Goal: Check status: Check status

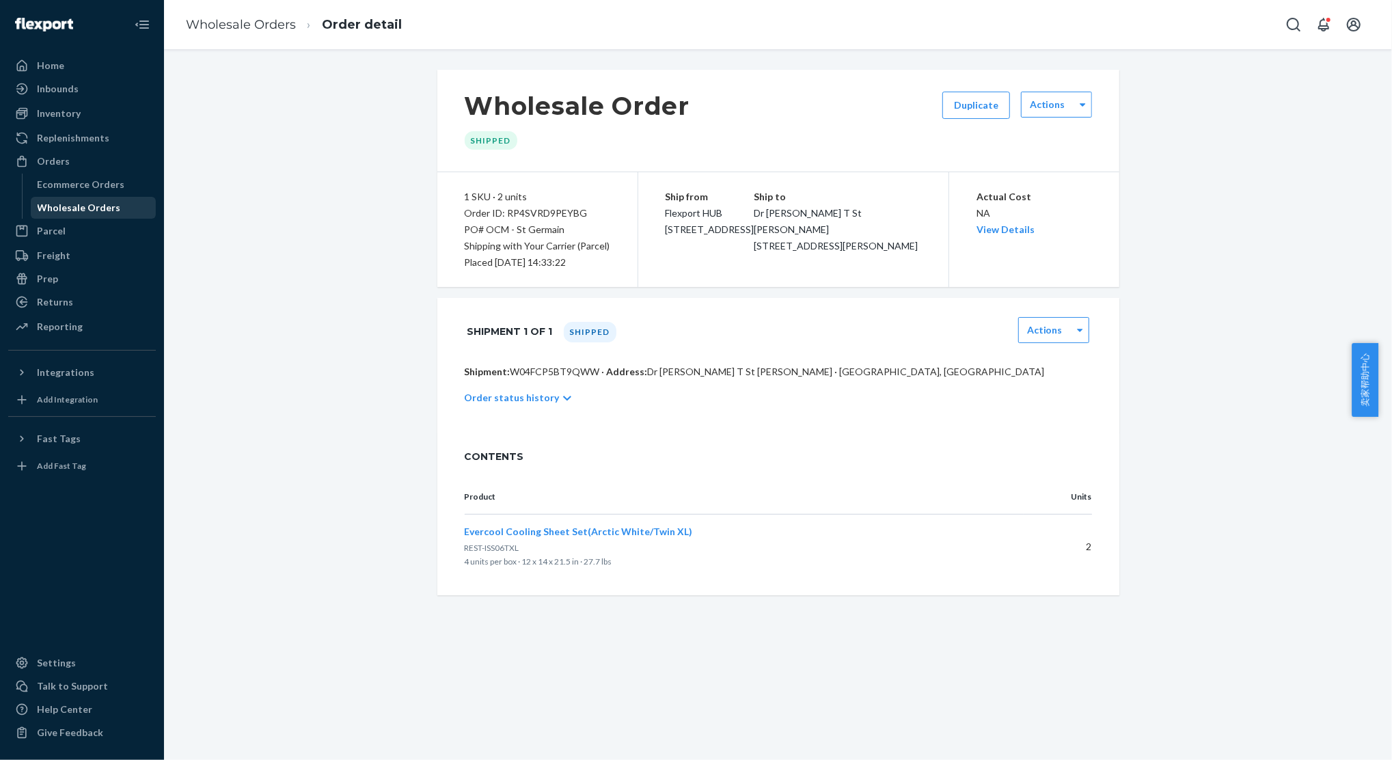
click at [88, 208] on div "Wholesale Orders" at bounding box center [79, 208] width 83 height 14
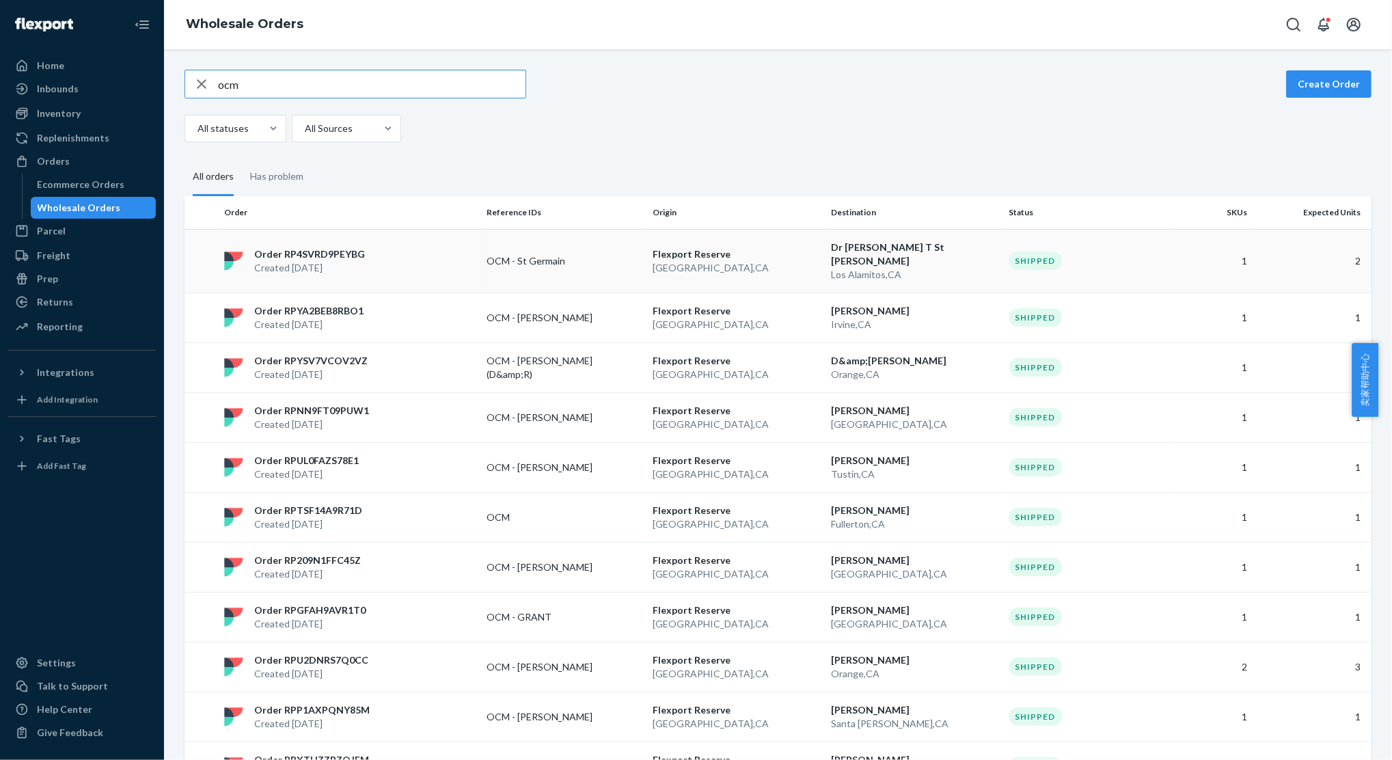
click at [442, 237] on td "Order RP4SVRD9PEYBG Created [DATE]" at bounding box center [350, 261] width 262 height 64
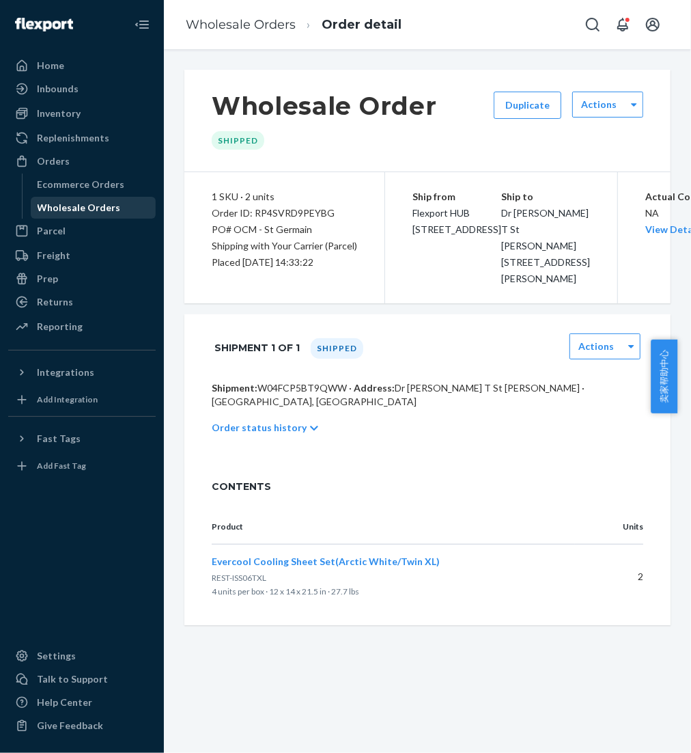
click at [109, 208] on div "Wholesale Orders" at bounding box center [79, 208] width 83 height 14
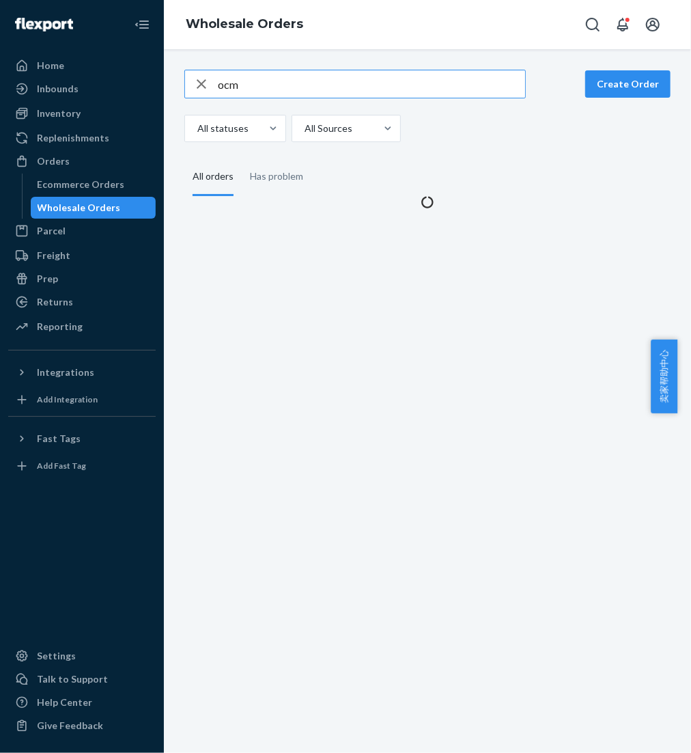
click at [364, 90] on input "ocm" at bounding box center [371, 83] width 307 height 27
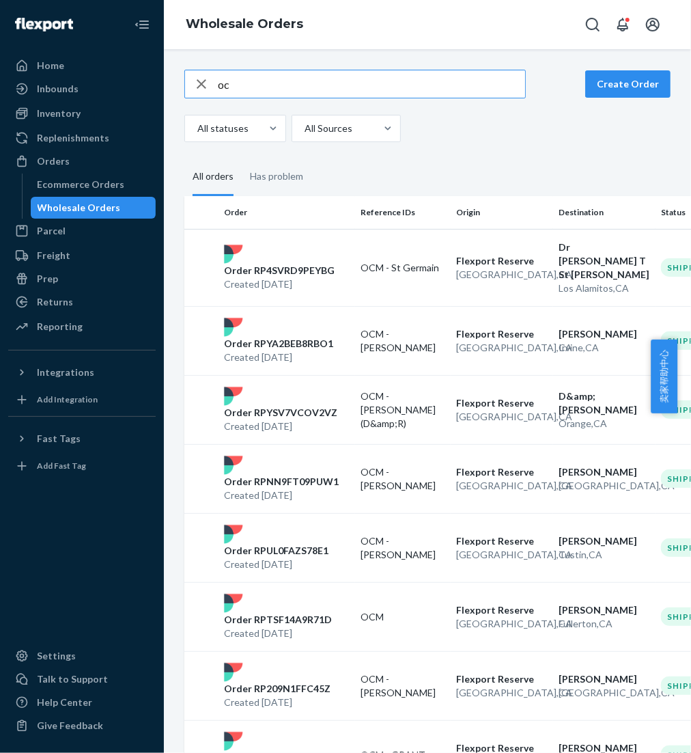
type input "o"
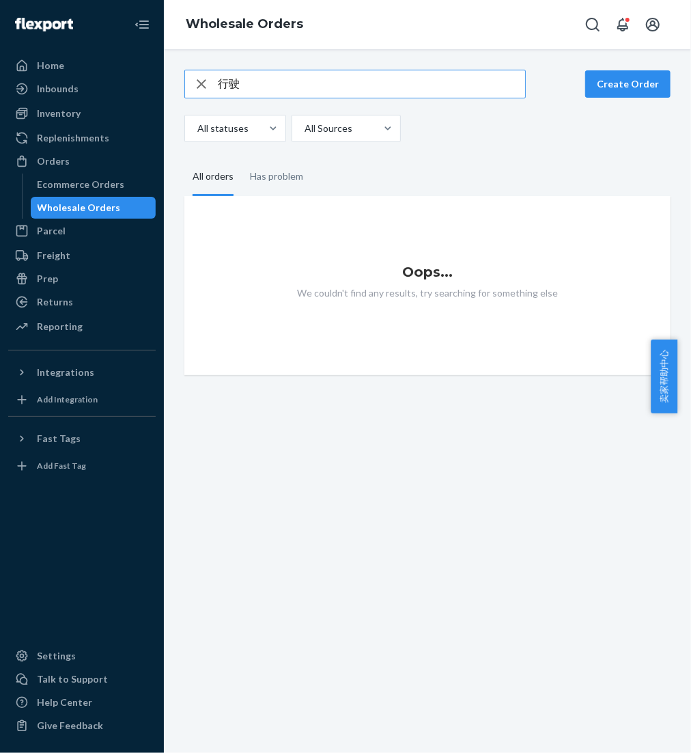
type input "行"
type input "s"
type input "OCM-Slum"
drag, startPoint x: 296, startPoint y: 90, endPoint x: 51, endPoint y: 58, distance: 248.0
click at [46, 61] on div "Home Inbounds Shipping Plans Problems Inventory Products Replenishments Orders …" at bounding box center [345, 376] width 691 height 753
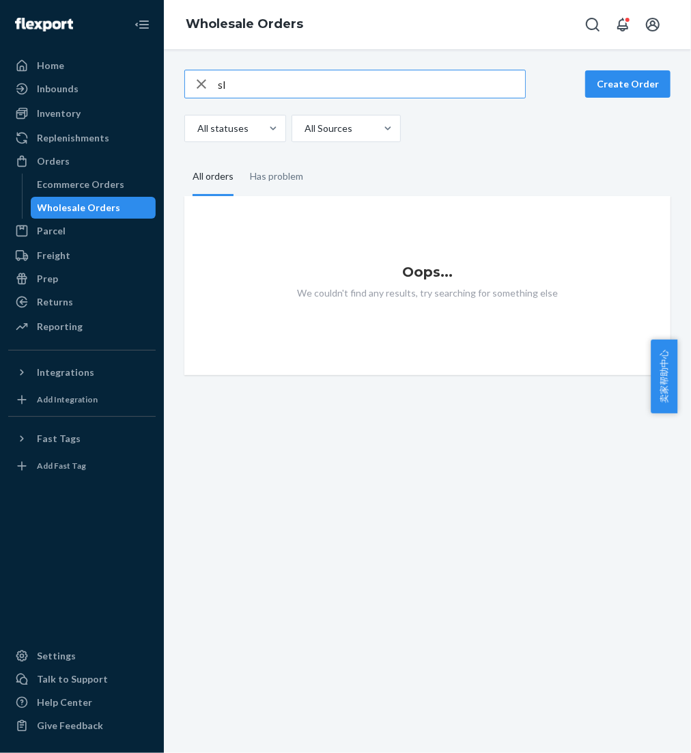
type input "s"
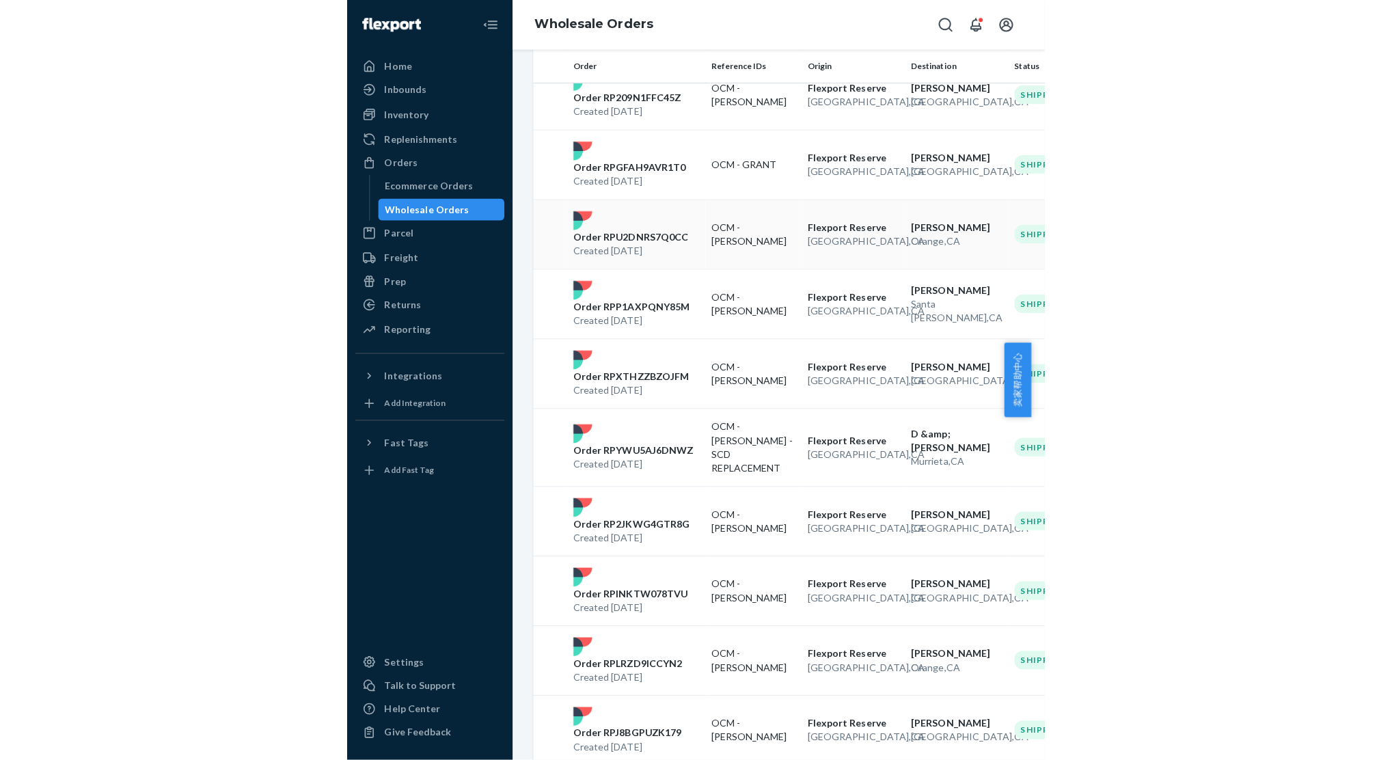
scroll to position [637, 0]
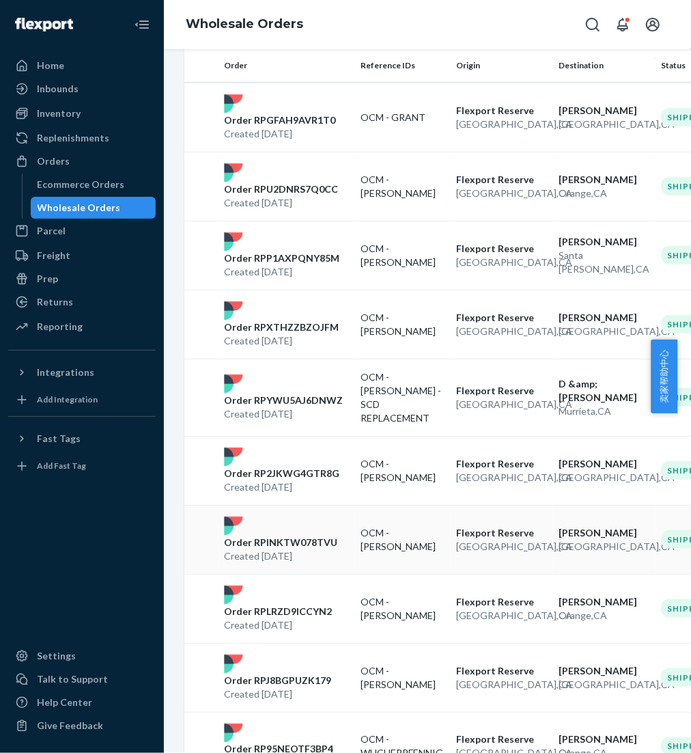
type input "OCM"
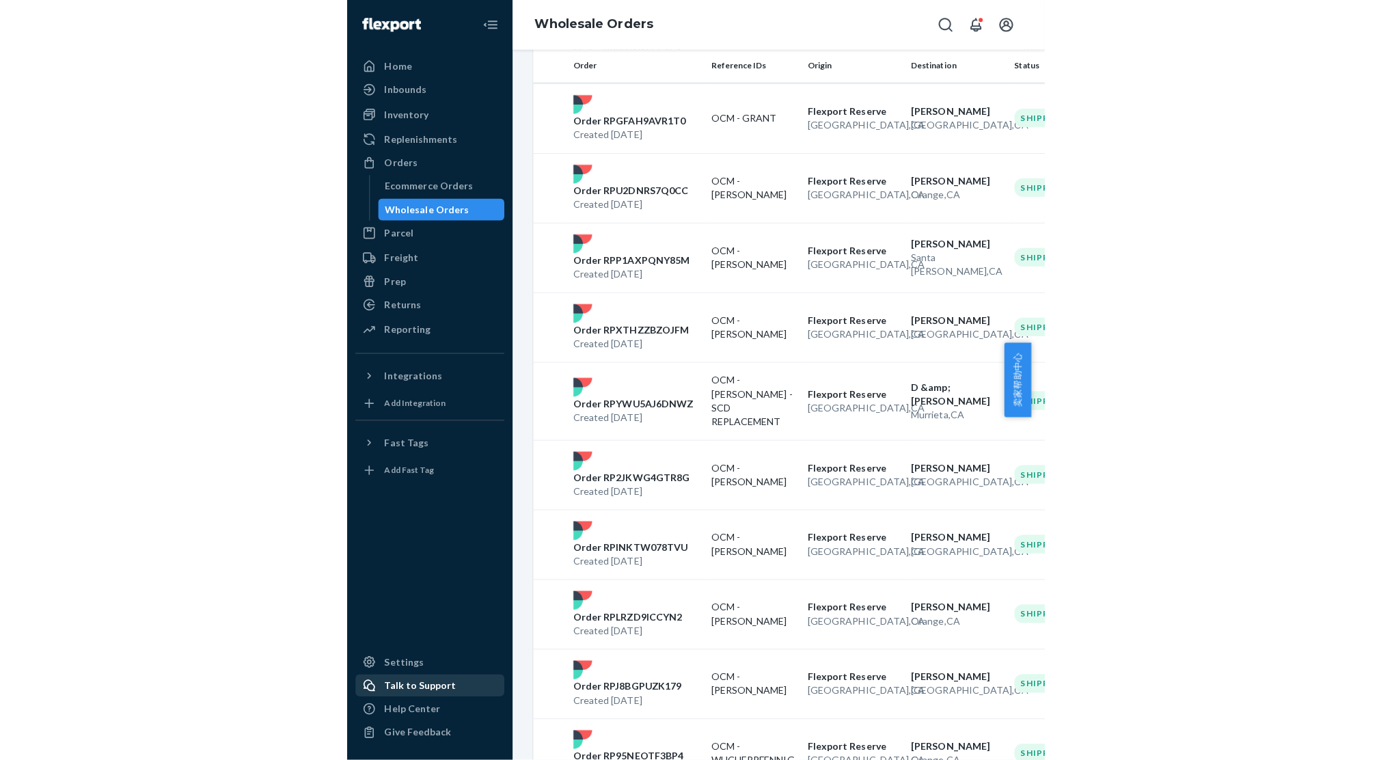
scroll to position [523, 0]
